Goal: Transaction & Acquisition: Register for event/course

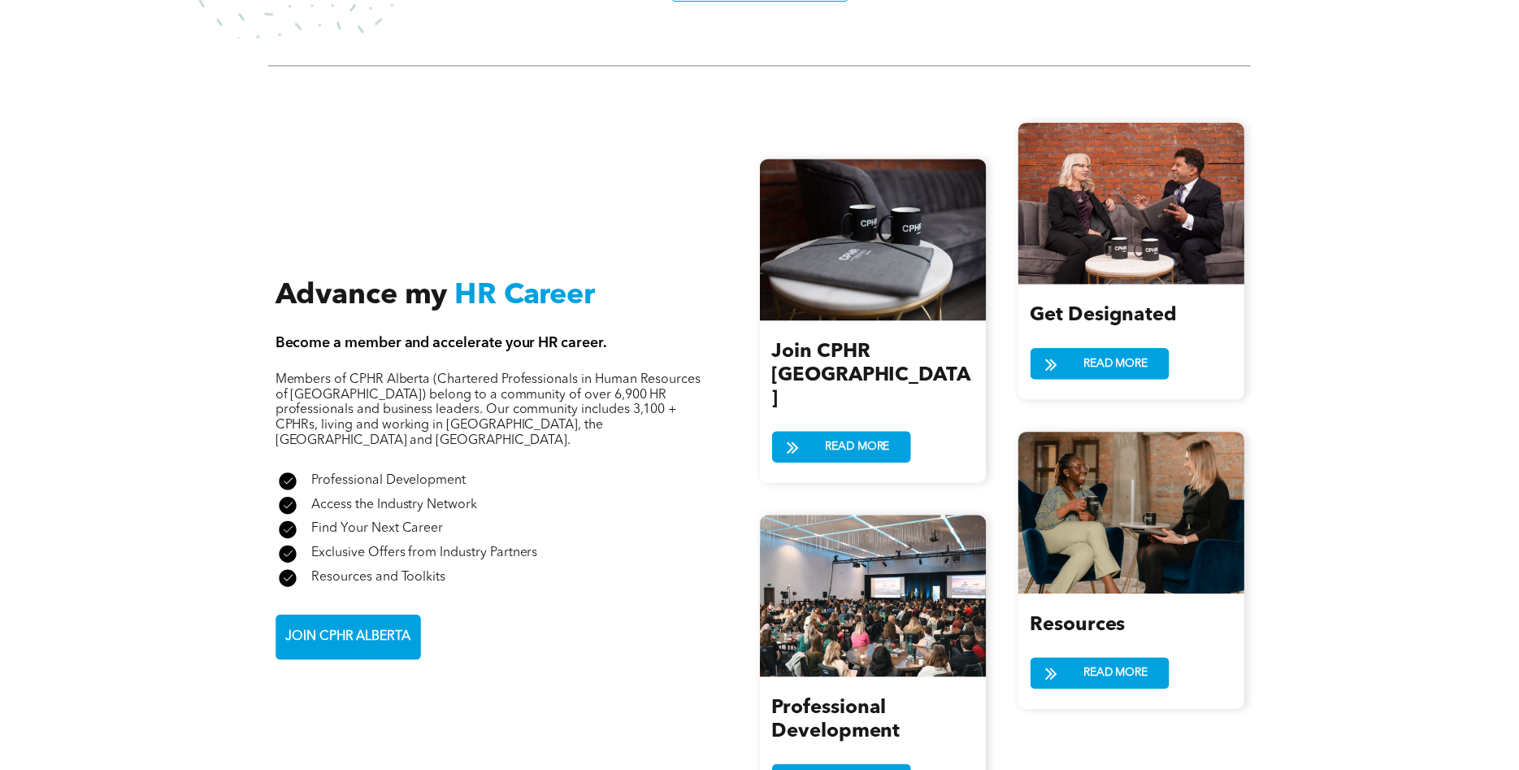
scroll to position [1824, 0]
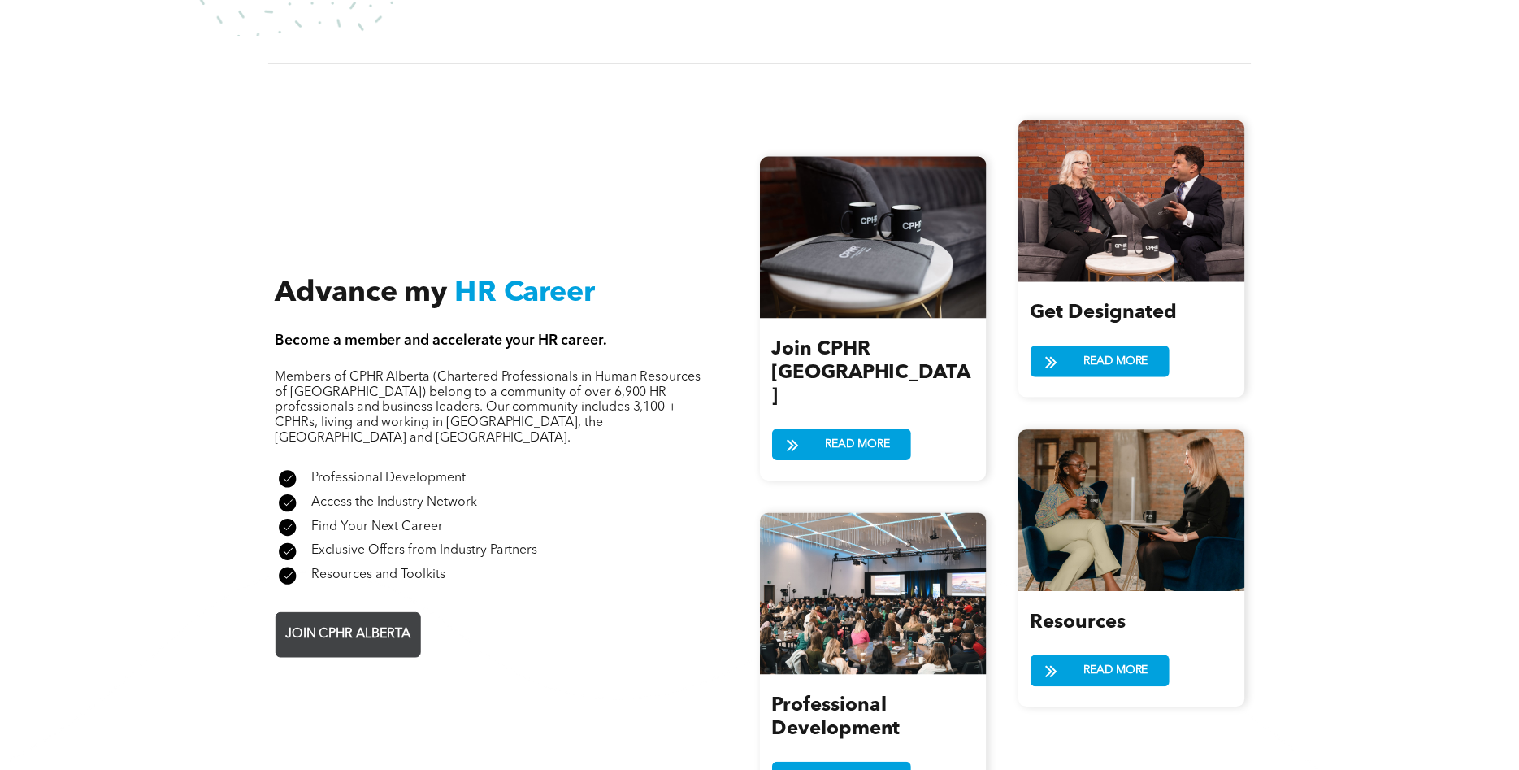
click at [355, 618] on span "JOIN CPHR ALBERTA" at bounding box center [348, 634] width 137 height 32
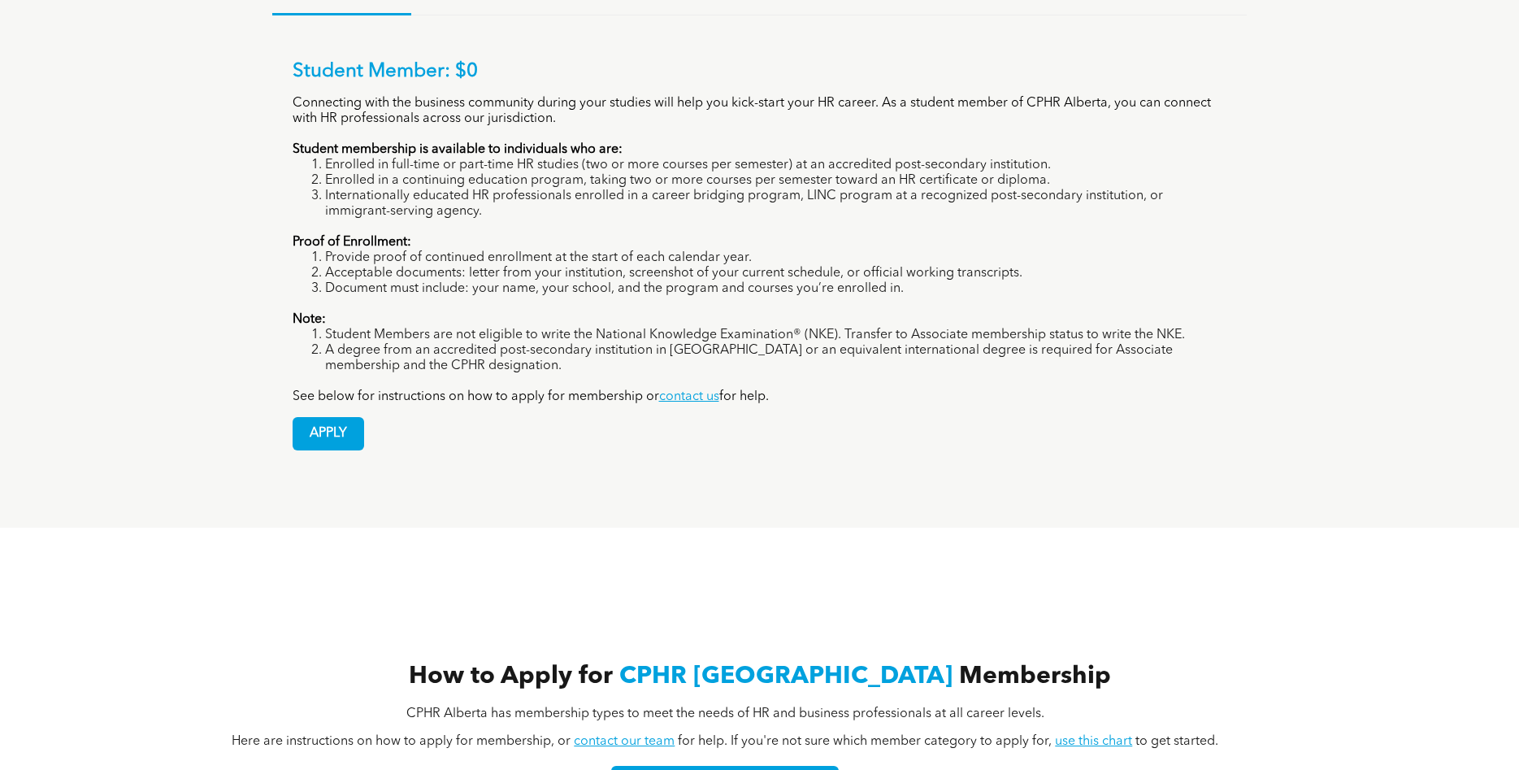
scroll to position [995, 0]
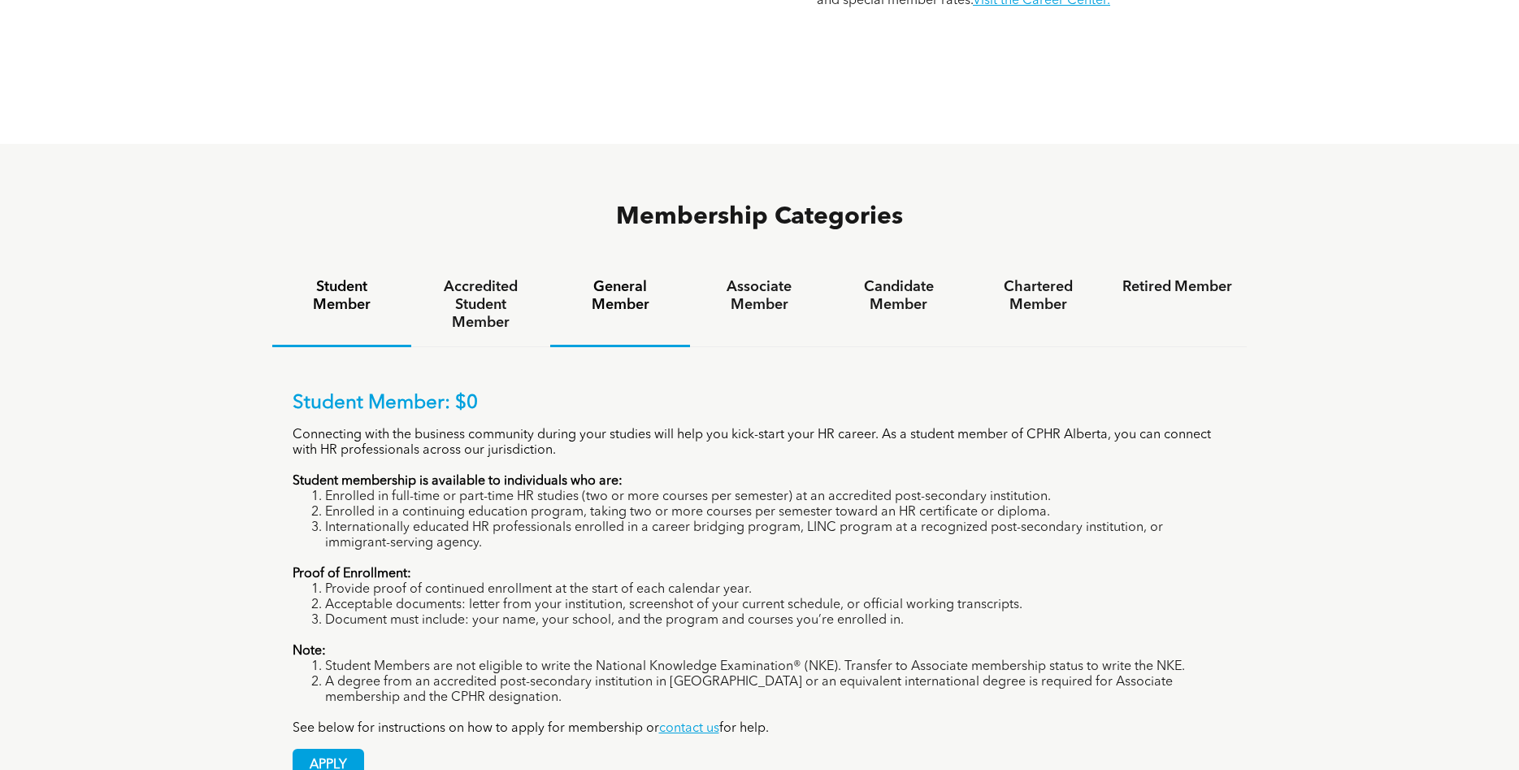
click at [649, 278] on h4 "General Member" at bounding box center [620, 296] width 110 height 36
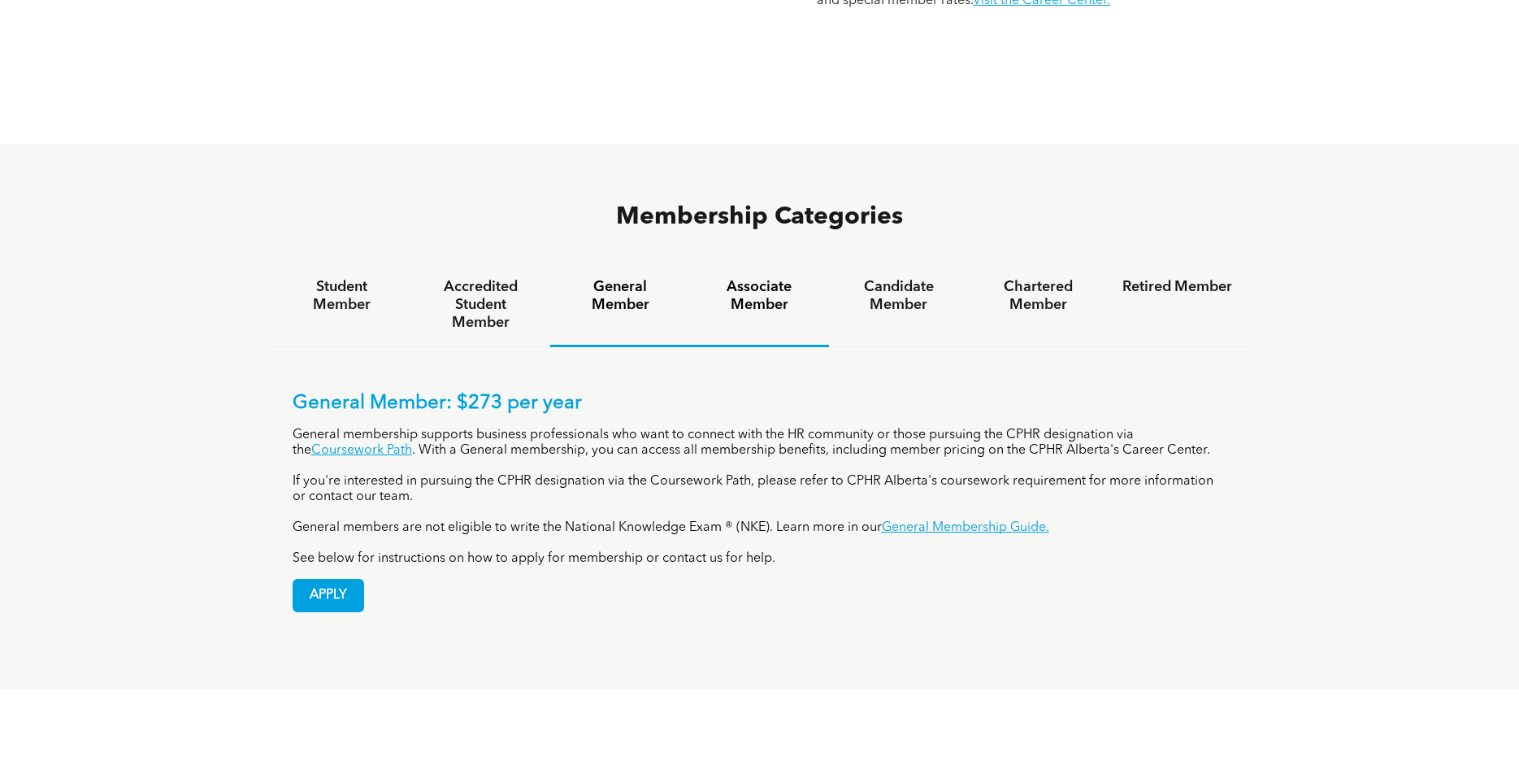
click at [763, 268] on div "Associate Member" at bounding box center [759, 305] width 139 height 84
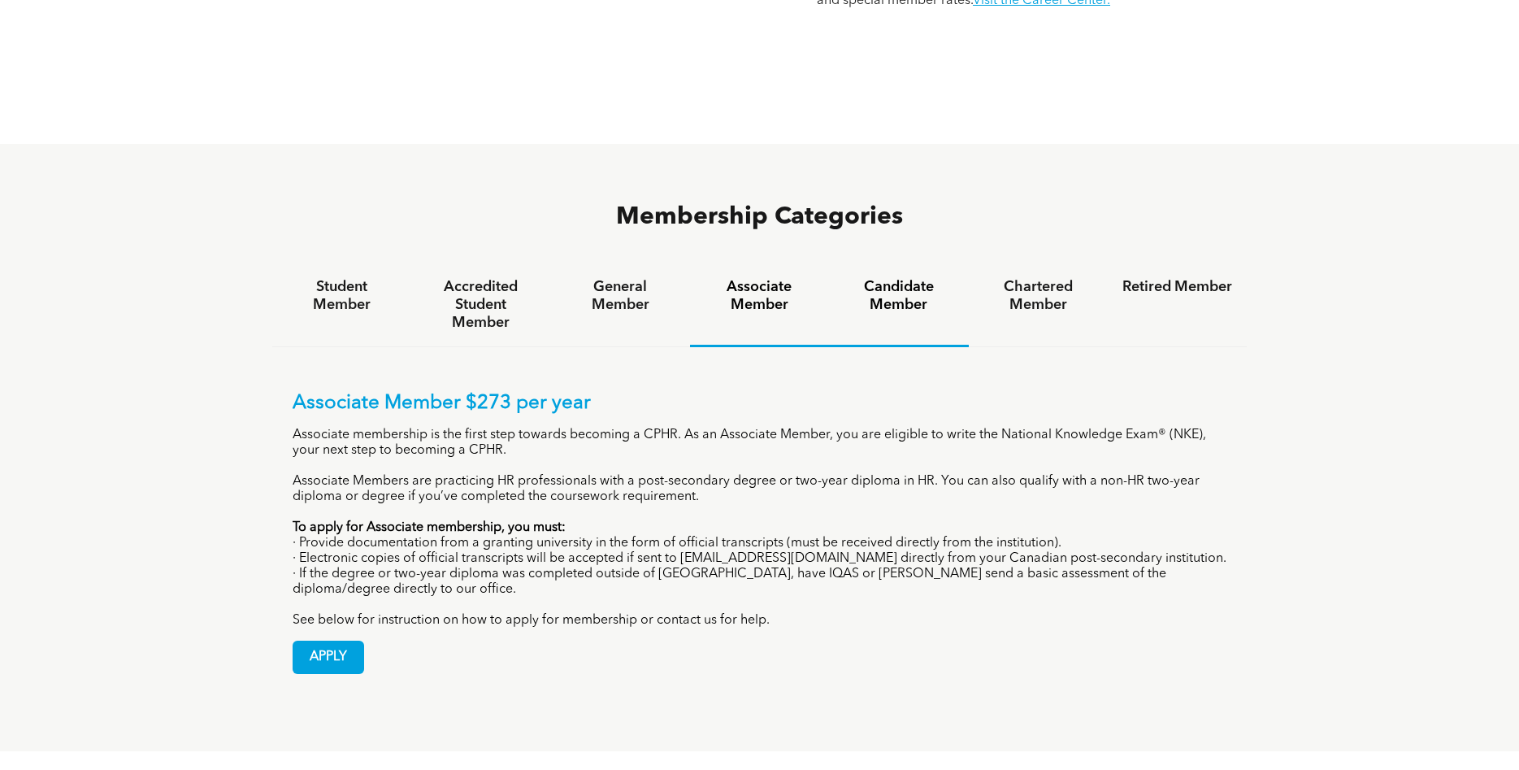
click at [919, 268] on div "Candidate Member" at bounding box center [898, 305] width 139 height 84
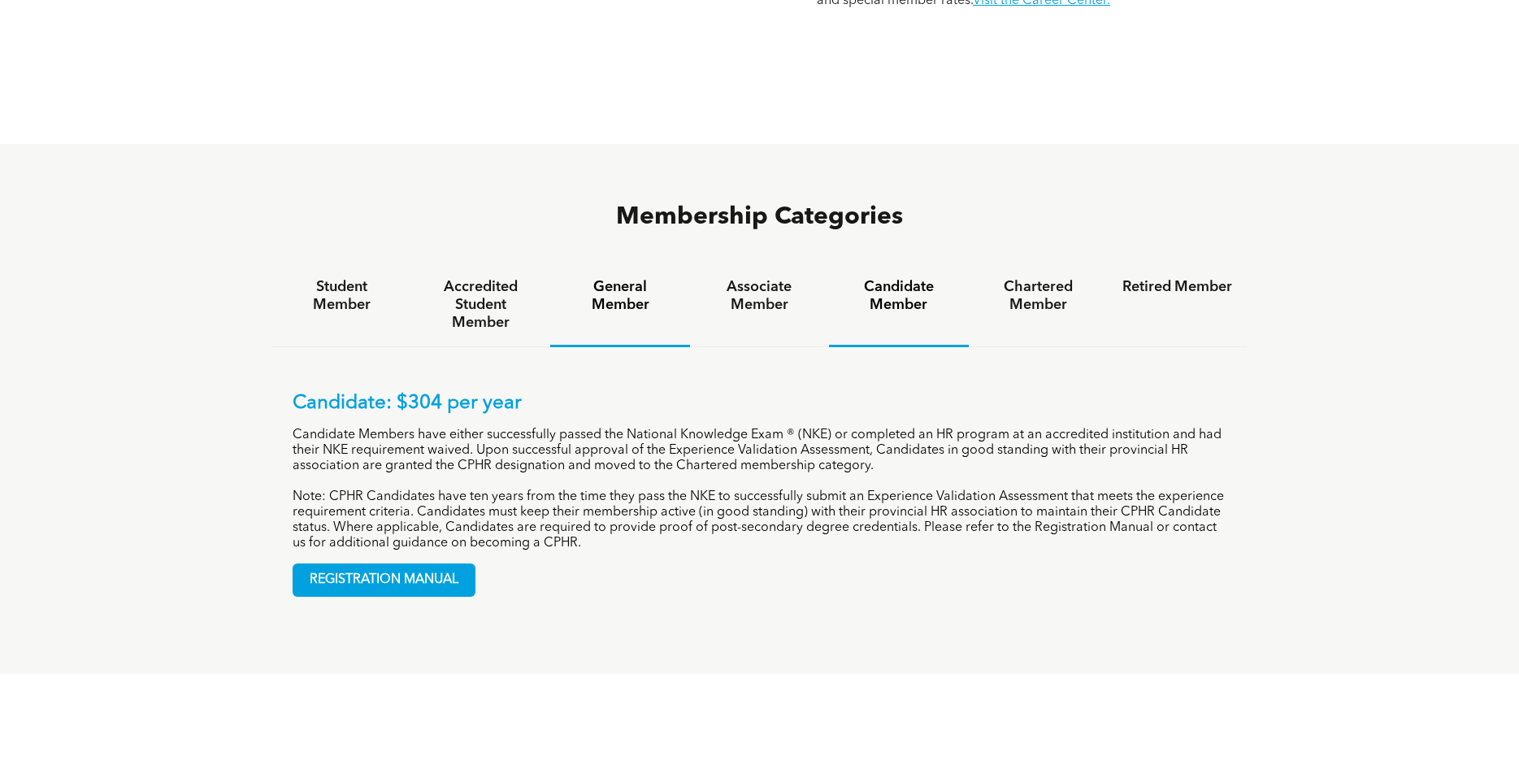
click at [632, 278] on h4 "General Member" at bounding box center [620, 296] width 110 height 36
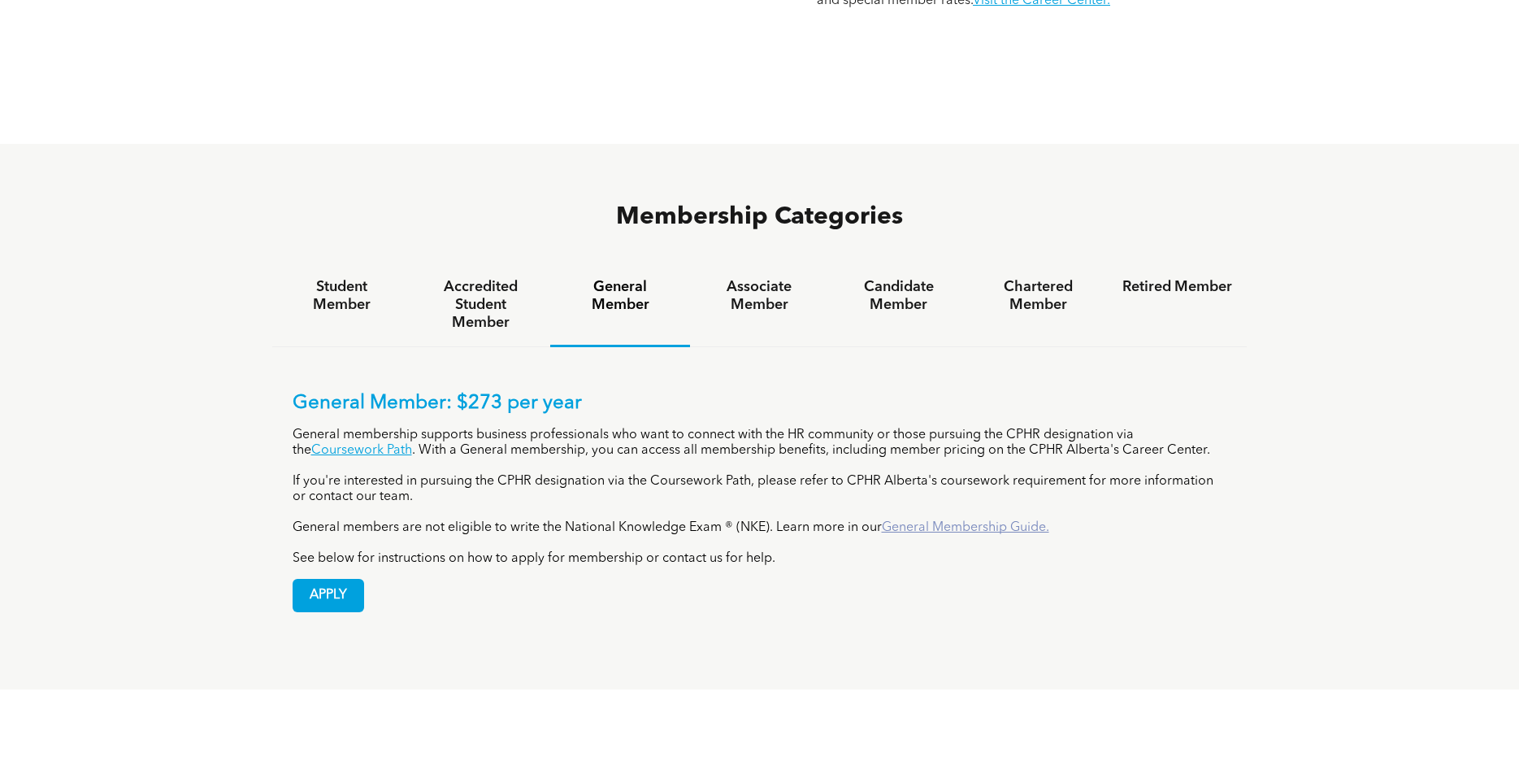
click at [909, 521] on link "General Membership Guide." at bounding box center [965, 527] width 167 height 13
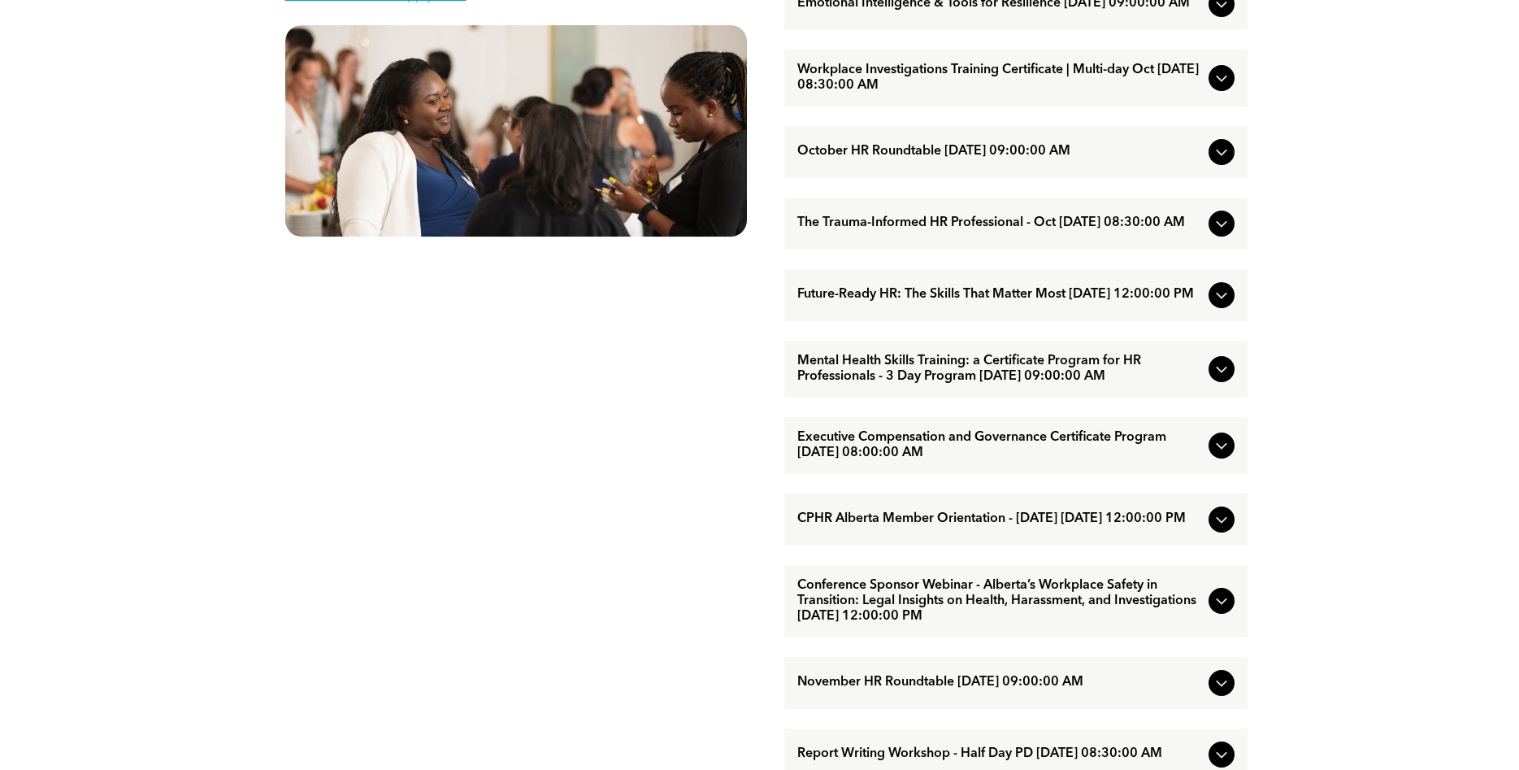
scroll to position [1161, 0]
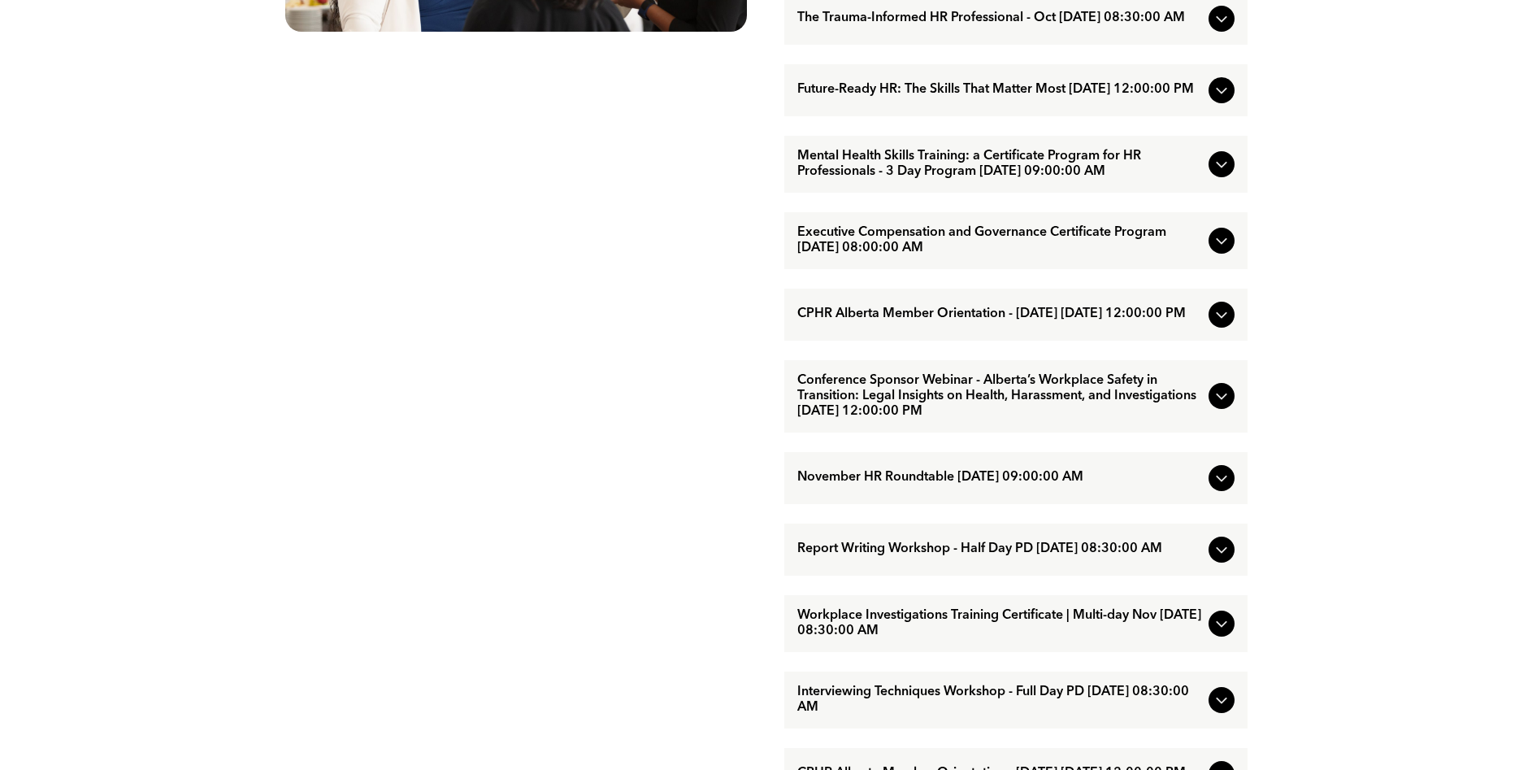
click at [1230, 324] on icon at bounding box center [1222, 315] width 20 height 20
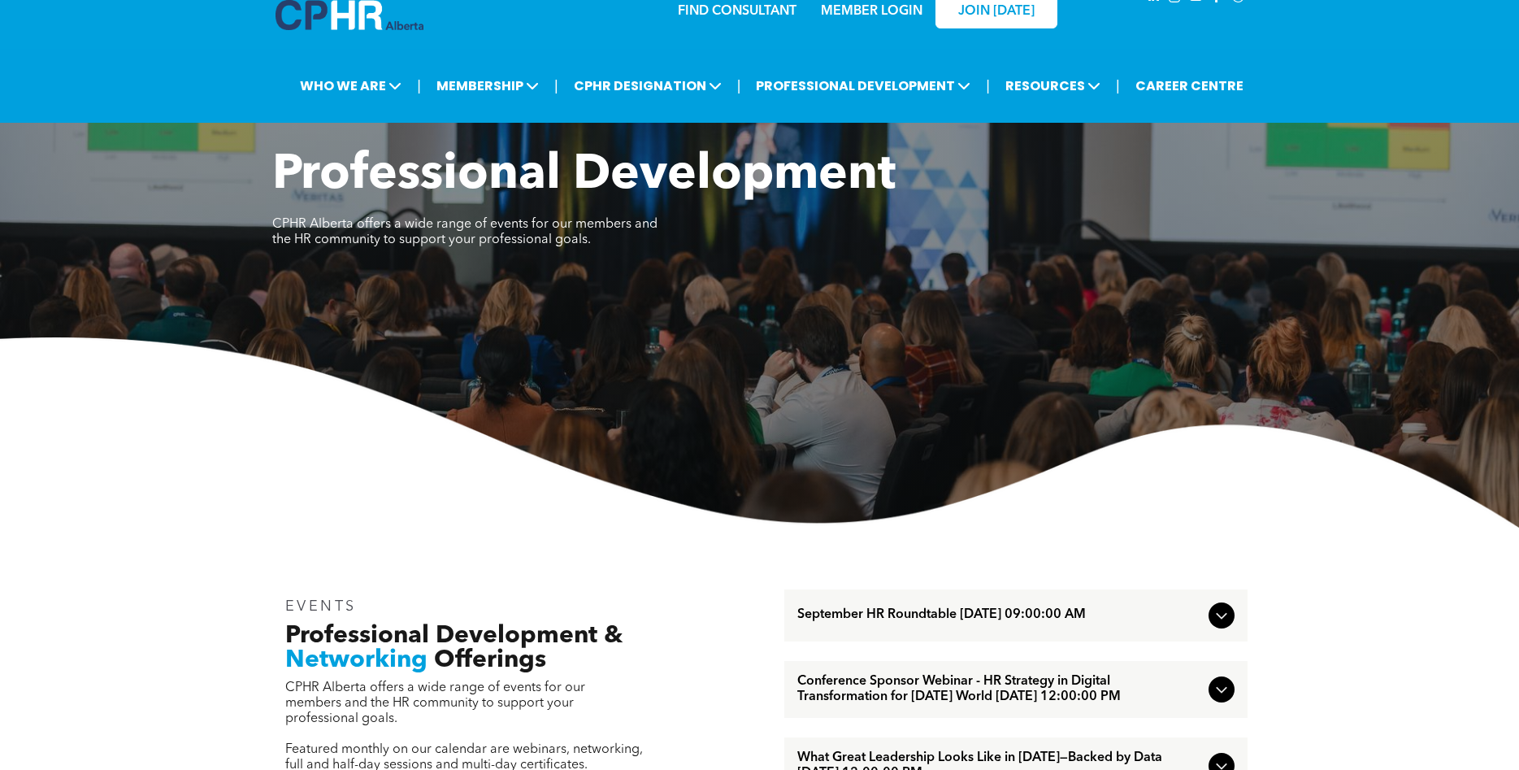
scroll to position [0, 0]
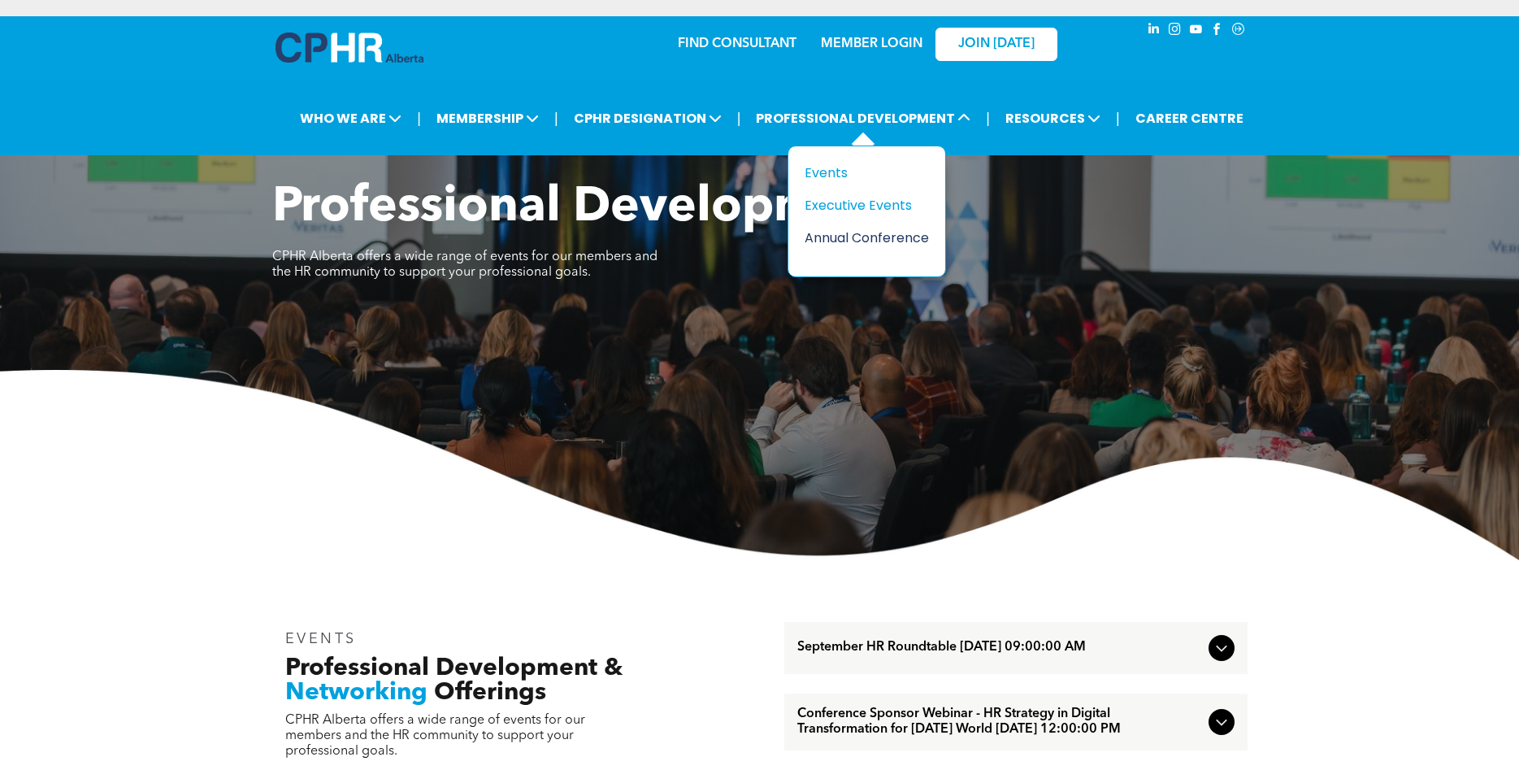
click at [846, 231] on div "Annual Conference" at bounding box center [861, 238] width 112 height 20
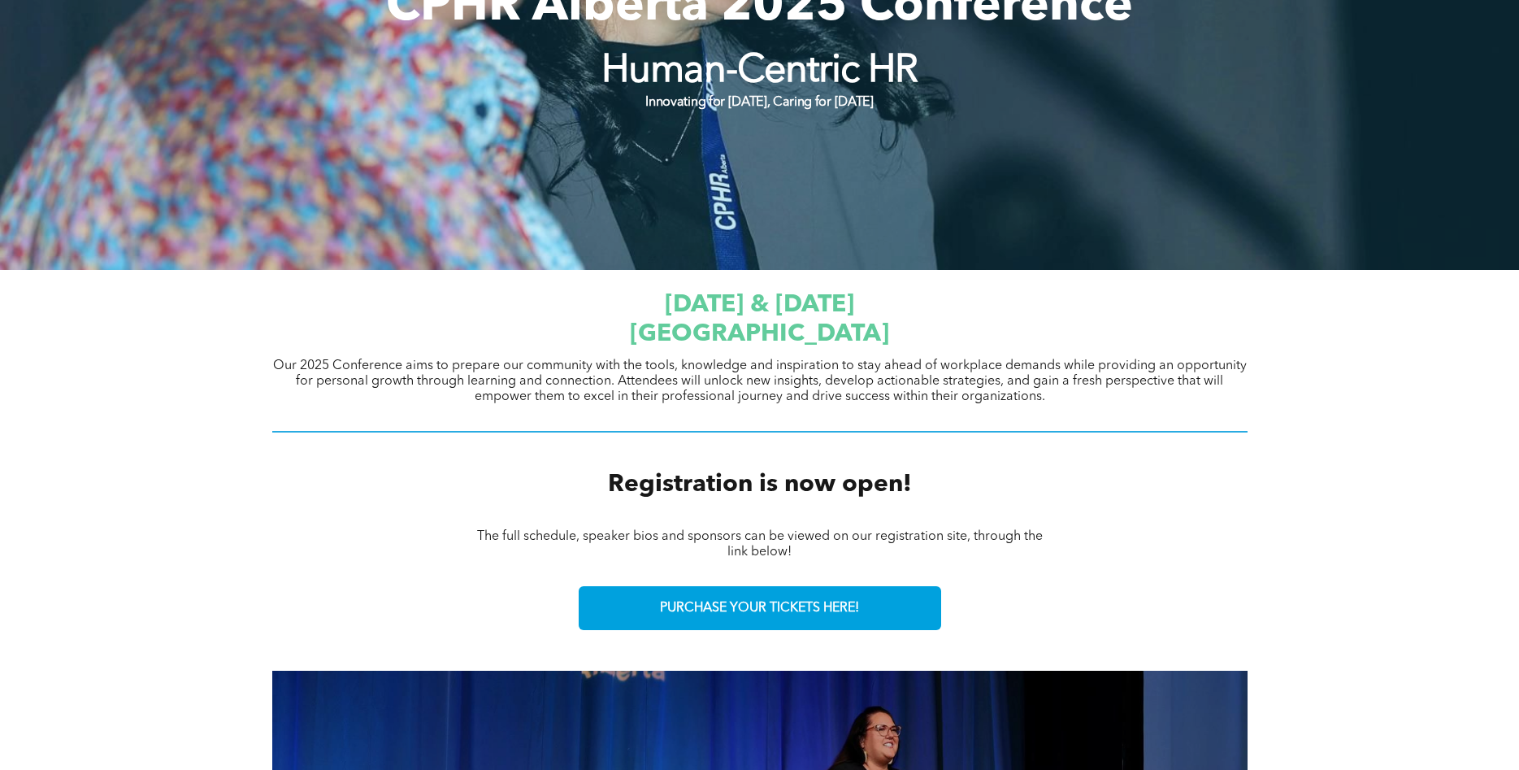
scroll to position [580, 0]
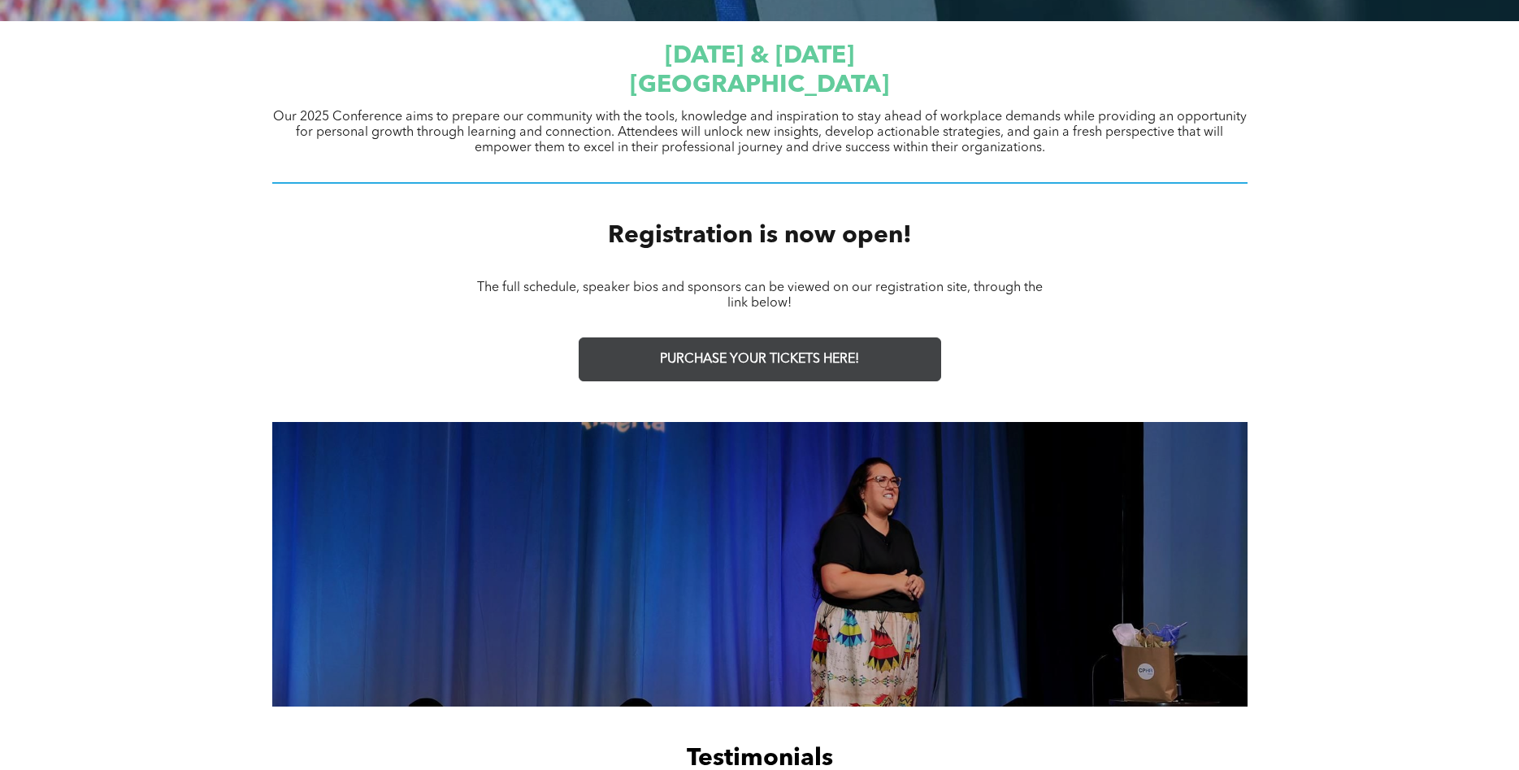
click at [768, 365] on span "PURCHASE YOUR TICKETS HERE!" at bounding box center [759, 359] width 199 height 15
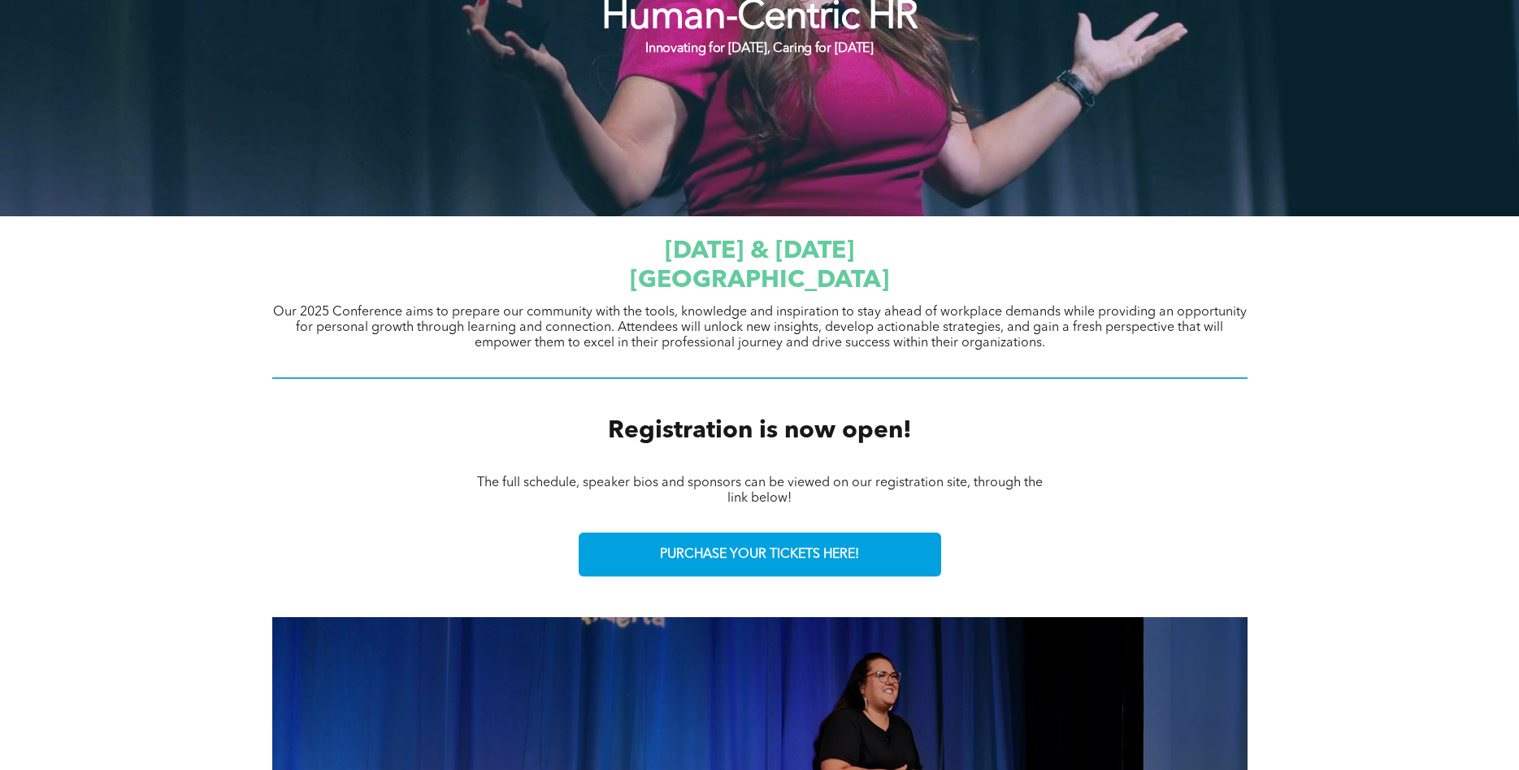
scroll to position [332, 0]
